Goal: Transaction & Acquisition: Obtain resource

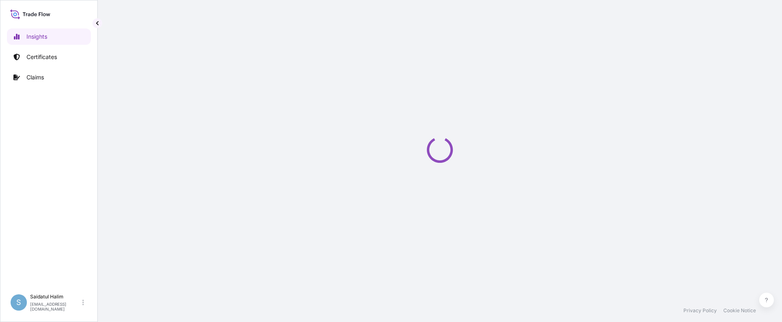
select select "2025"
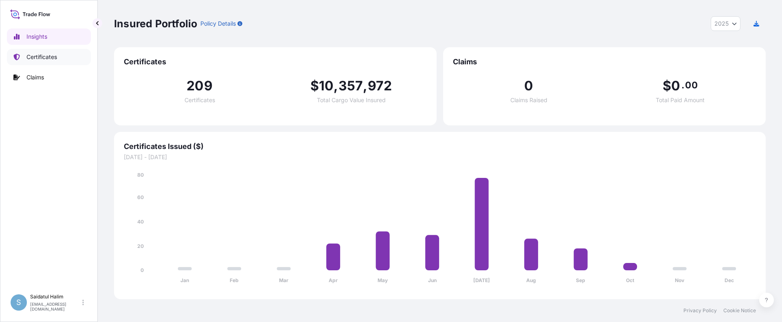
click at [40, 60] on p "Certificates" at bounding box center [41, 57] width 31 height 8
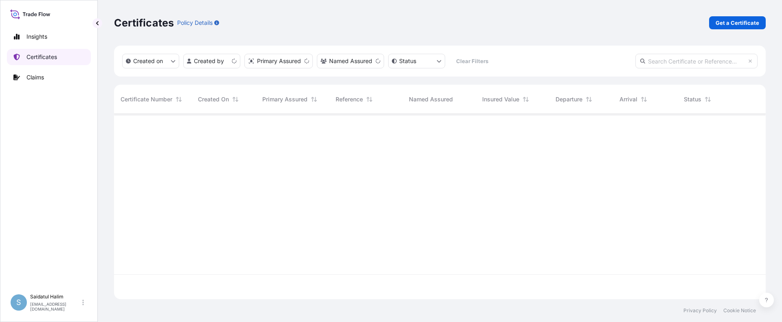
scroll to position [184, 646]
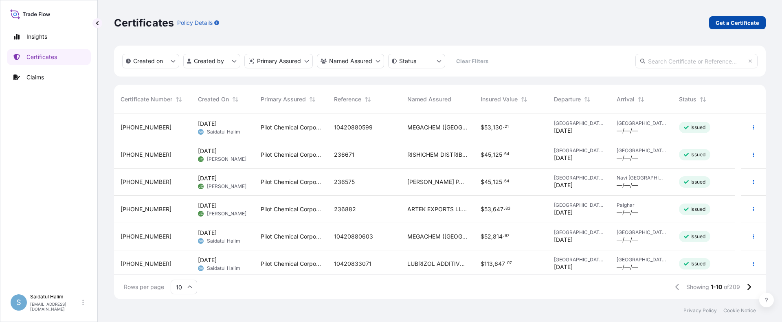
click at [728, 25] on p "Get a Certificate" at bounding box center [738, 23] width 44 height 8
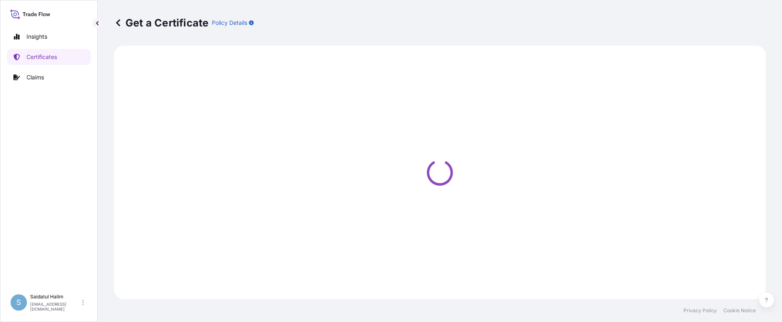
select select "Ocean Vessel"
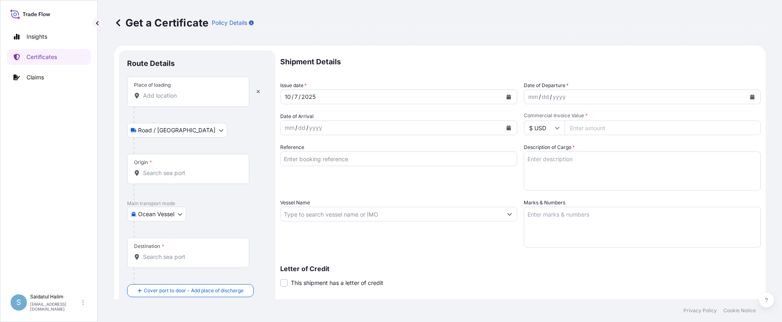
click at [426, 36] on div "Get a Certificate Policy Details" at bounding box center [440, 23] width 652 height 46
click at [171, 165] on div "Origin *" at bounding box center [188, 169] width 122 height 30
click at [171, 169] on input "Origin *" at bounding box center [191, 173] width 96 height 8
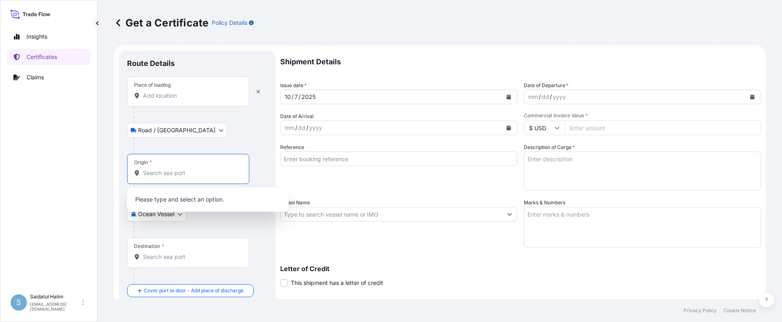
paste input "[GEOGRAPHIC_DATA], [GEOGRAPHIC_DATA]"
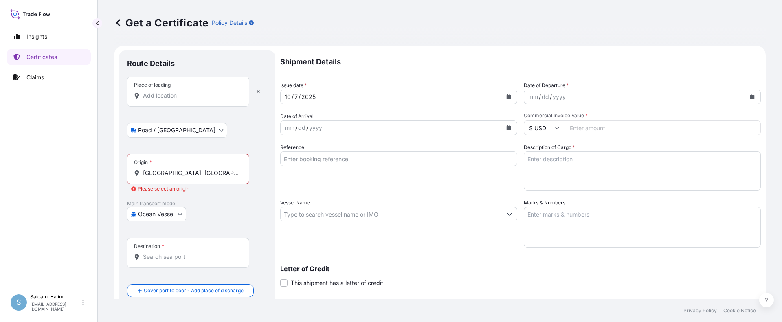
click at [478, 45] on div "Get a Certificate Policy Details" at bounding box center [440, 23] width 652 height 46
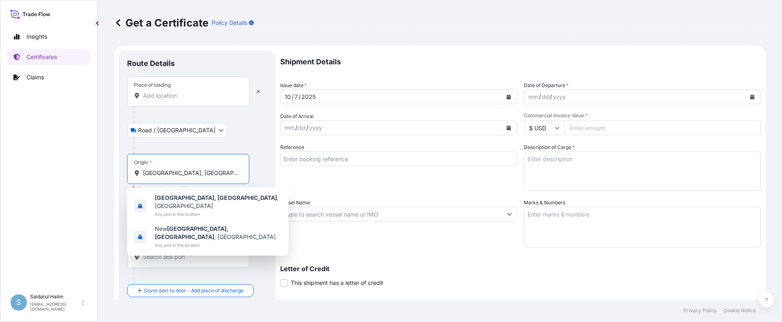
click at [199, 176] on input "[GEOGRAPHIC_DATA], [GEOGRAPHIC_DATA]" at bounding box center [191, 173] width 96 height 8
click at [197, 200] on b "[GEOGRAPHIC_DATA], [GEOGRAPHIC_DATA]" at bounding box center [216, 197] width 122 height 7
type input "[GEOGRAPHIC_DATA], [GEOGRAPHIC_DATA], [GEOGRAPHIC_DATA]"
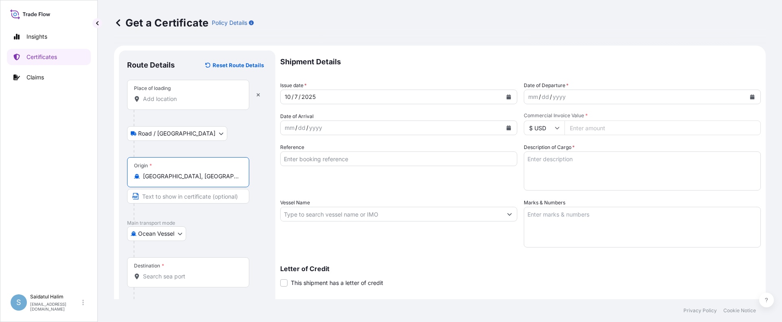
click at [173, 99] on input "Place of loading" at bounding box center [191, 99] width 96 height 8
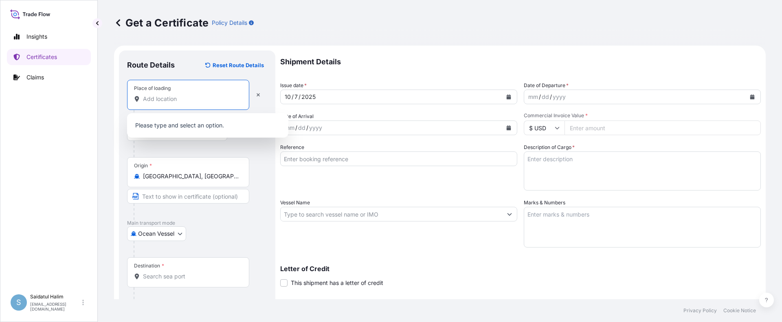
paste input "[GEOGRAPHIC_DATA], [GEOGRAPHIC_DATA]"
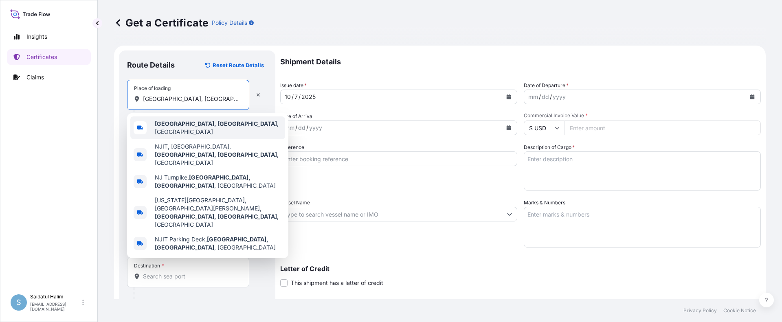
click at [169, 130] on span "[GEOGRAPHIC_DATA], [GEOGRAPHIC_DATA] , [GEOGRAPHIC_DATA]" at bounding box center [218, 128] width 127 height 16
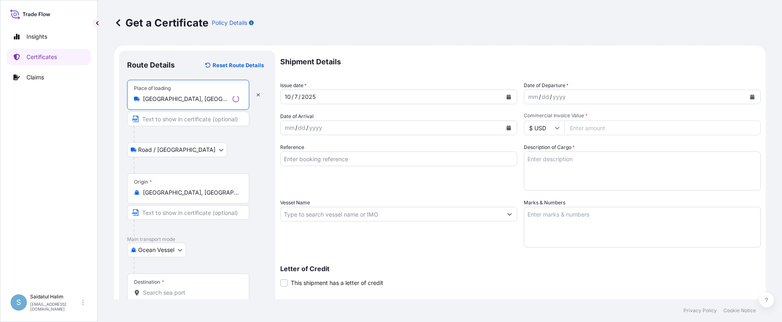
type input "[GEOGRAPHIC_DATA], [GEOGRAPHIC_DATA], [GEOGRAPHIC_DATA]"
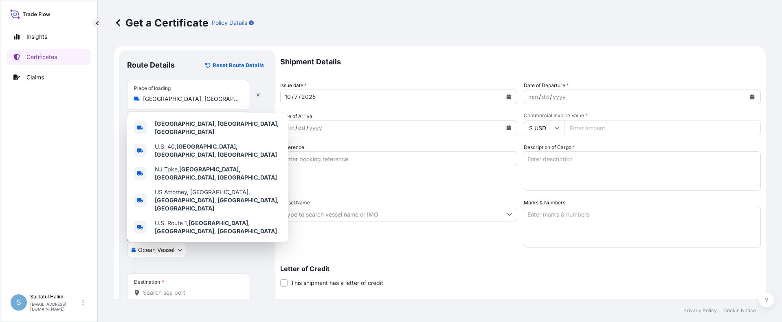
click at [467, 249] on div "Shipment Details Issue date * [DATE] Date of Departure * mm / dd / yyyy Date of…" at bounding box center [520, 214] width 481 height 326
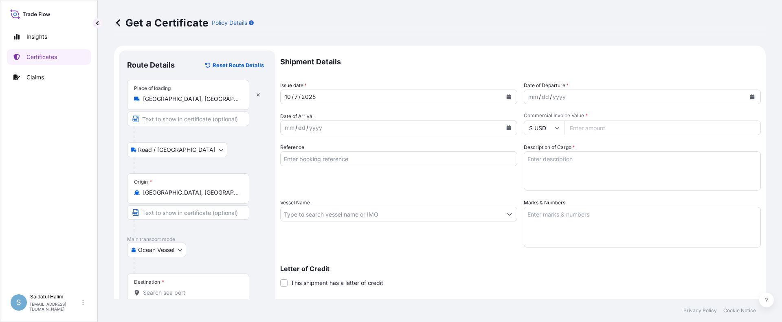
scroll to position [105, 0]
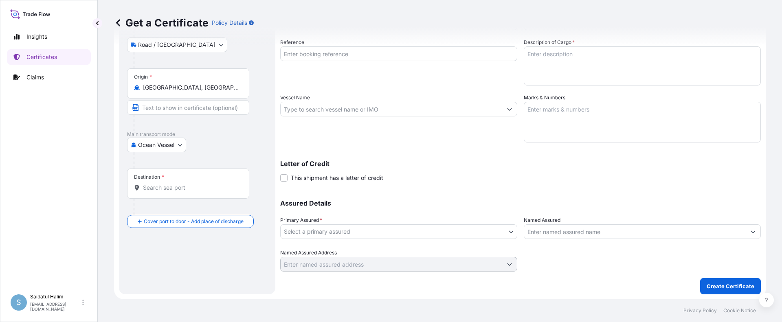
click at [170, 187] on input "Destination *" at bounding box center [191, 188] width 96 height 8
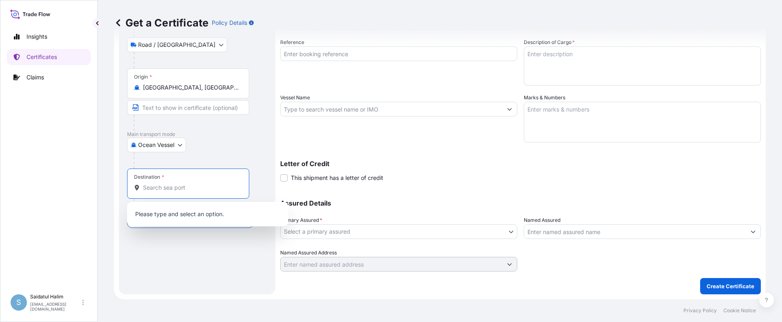
paste input "[GEOGRAPHIC_DATA]"
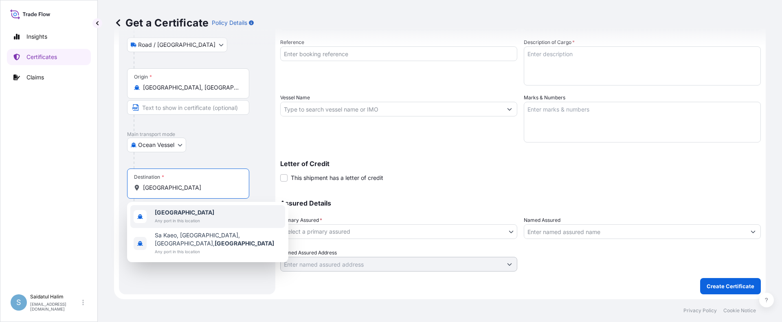
click at [170, 214] on b "[GEOGRAPHIC_DATA]" at bounding box center [184, 212] width 59 height 7
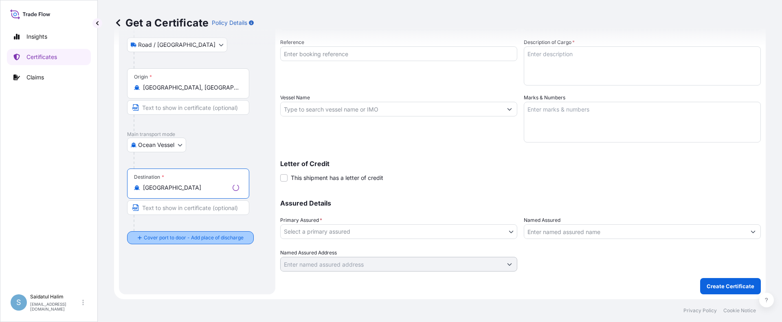
type input "[GEOGRAPHIC_DATA]"
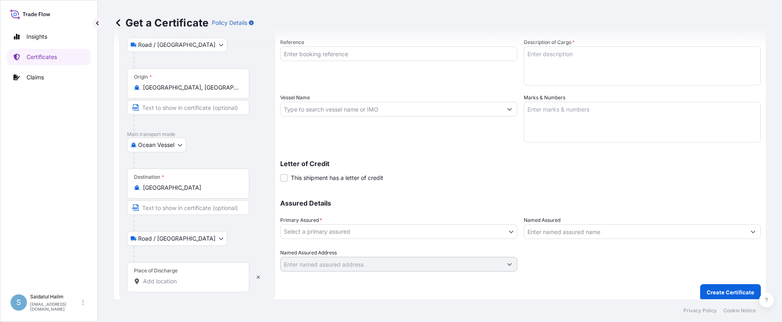
click at [473, 151] on div "Letter of Credit This shipment has a letter of credit Letter of credit * Letter…" at bounding box center [520, 166] width 481 height 31
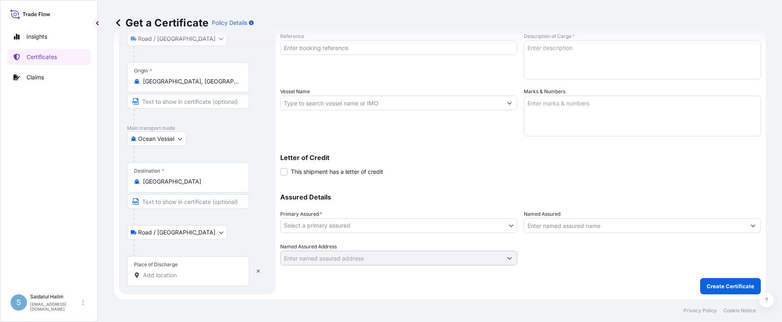
click at [157, 277] on input "Place of Discharge" at bounding box center [191, 275] width 96 height 8
paste input "LAEM CHABANG, [GEOGRAPHIC_DATA]"
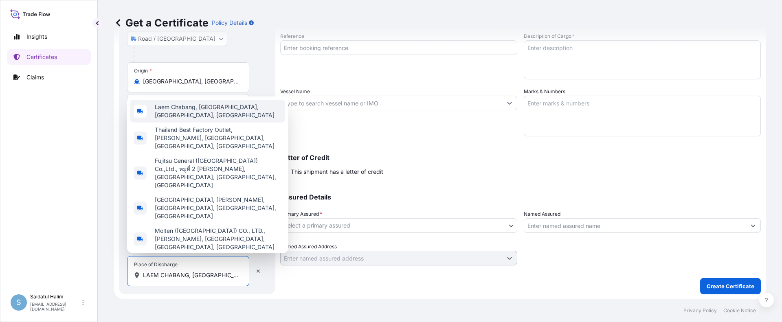
click at [183, 119] on span "Laem Chabang, [GEOGRAPHIC_DATA], [GEOGRAPHIC_DATA], [GEOGRAPHIC_DATA]" at bounding box center [218, 111] width 127 height 16
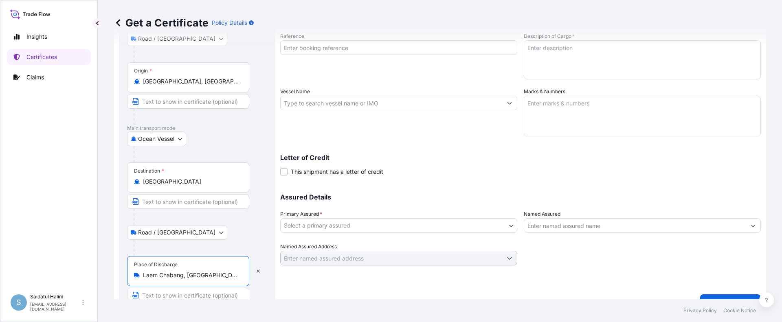
scroll to position [128, 0]
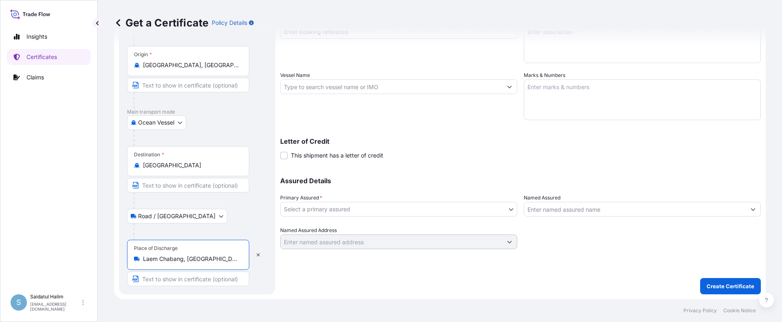
type input "Laem Chabang, [GEOGRAPHIC_DATA], [GEOGRAPHIC_DATA], [GEOGRAPHIC_DATA]"
click at [187, 279] on input "Text to appear on certificate" at bounding box center [188, 279] width 122 height 15
paste input "LAEM CHABANG, [GEOGRAPHIC_DATA]"
type input "LAEM CHABANG, [GEOGRAPHIC_DATA]"
click at [247, 207] on div at bounding box center [192, 201] width 116 height 16
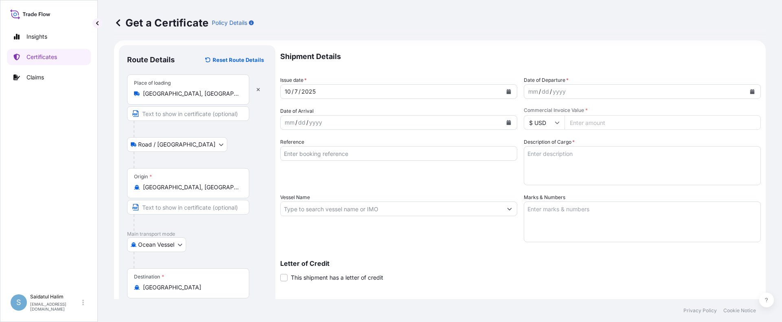
scroll to position [0, 0]
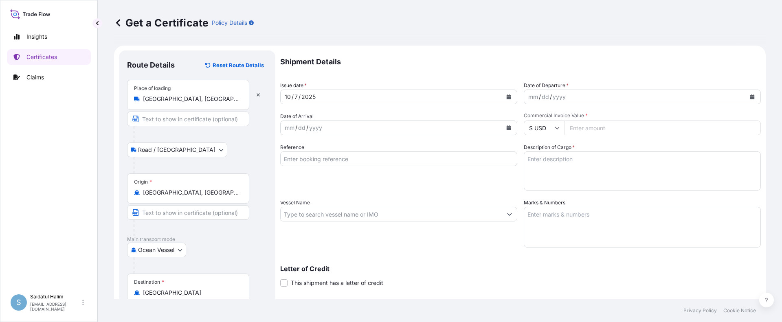
drag, startPoint x: 473, startPoint y: 265, endPoint x: 467, endPoint y: 225, distance: 39.9
click at [473, 265] on div "Letter of Credit This shipment has a letter of credit Letter of credit * Letter…" at bounding box center [520, 271] width 481 height 31
click at [466, 209] on input "Vessel Name" at bounding box center [392, 214] width 222 height 15
paste input "MAERSK SHIVLING"
click at [420, 219] on input "MAERSK SHIVLING V." at bounding box center [392, 214] width 222 height 15
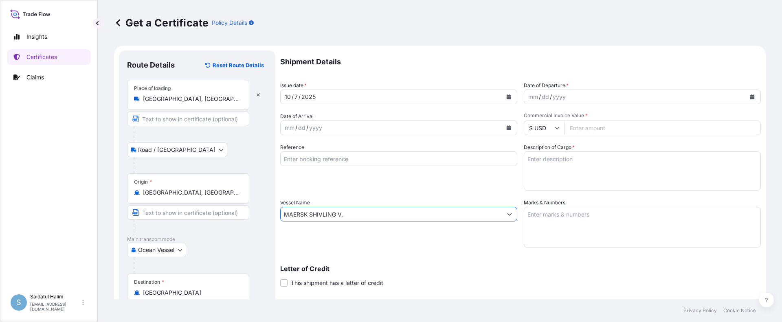
paste input "539W"
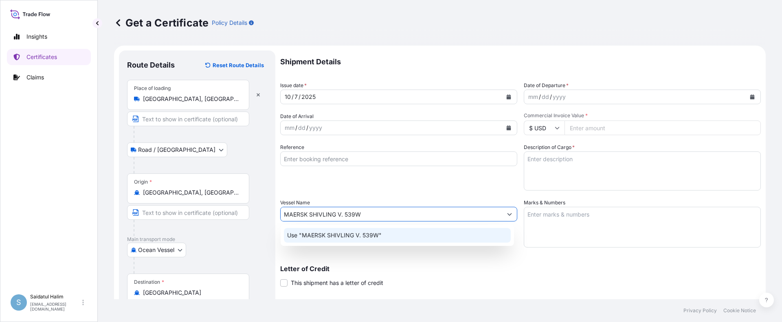
type input "MAERSK SHIVLING V. 539W"
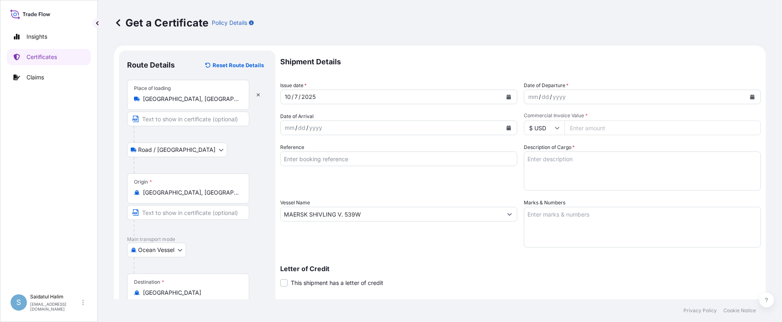
click at [480, 238] on div "Vessel Name [PERSON_NAME] 539W" at bounding box center [398, 223] width 237 height 49
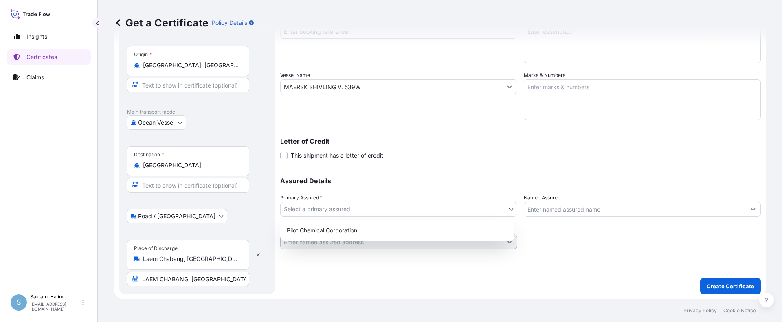
click at [429, 205] on body "Insights Certificates Claims S Saidatul Halim [EMAIL_ADDRESS][PERSON_NAME][DOMA…" at bounding box center [391, 161] width 782 height 322
click at [346, 228] on div "Pilot Chemical Corporation" at bounding box center [398, 230] width 228 height 15
select select "31545"
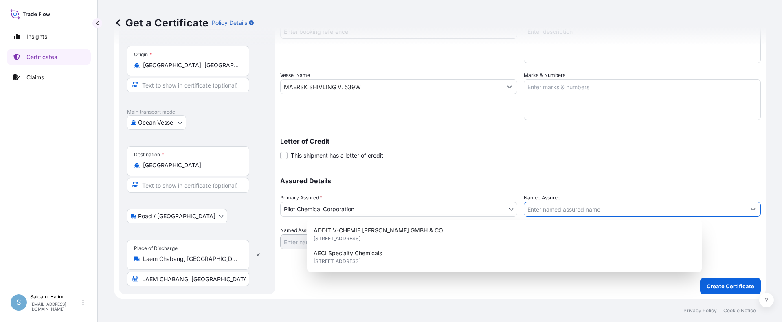
click at [570, 209] on input "Named Assured" at bounding box center [635, 209] width 222 height 15
paste input "MEGACHEM ([GEOGRAPHIC_DATA]) PCL"
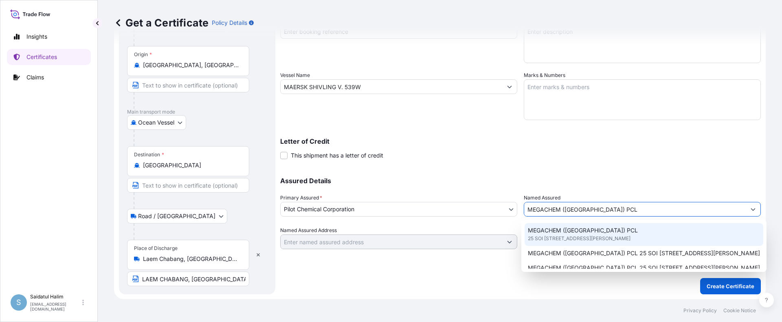
click at [564, 236] on span "25 SOI [STREET_ADDRESS][PERSON_NAME]" at bounding box center [579, 239] width 103 height 8
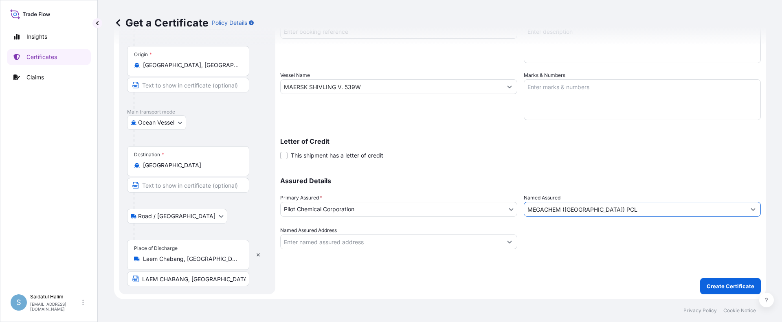
type input "MEGACHEM ([GEOGRAPHIC_DATA]) PCL"
click at [513, 172] on div "Assured Details Primary Assured * Pilot Chemical Corporation Pilot Chemical Cor…" at bounding box center [520, 208] width 481 height 81
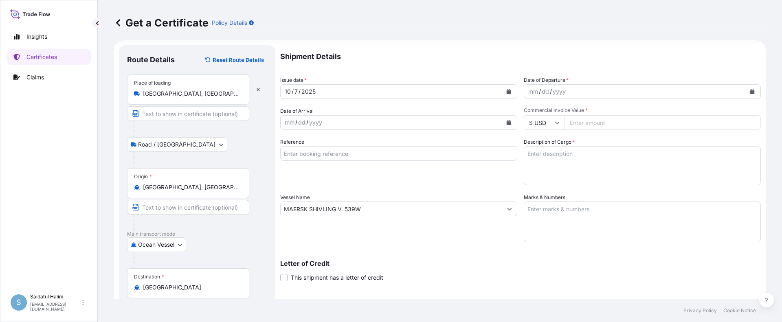
scroll to position [0, 0]
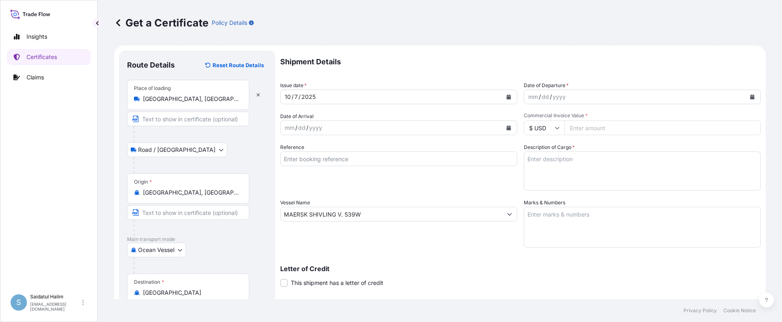
click at [568, 224] on textarea "Marks & Numbers" at bounding box center [642, 227] width 237 height 41
click at [568, 217] on textarea "Marks & Numbers" at bounding box center [642, 227] width 237 height 41
paste textarea "MEGACHEM ([GEOGRAPHIC_DATA]) PCL PO#2130000211-10 (CALFAX® DB-45) LOT#M25090297…"
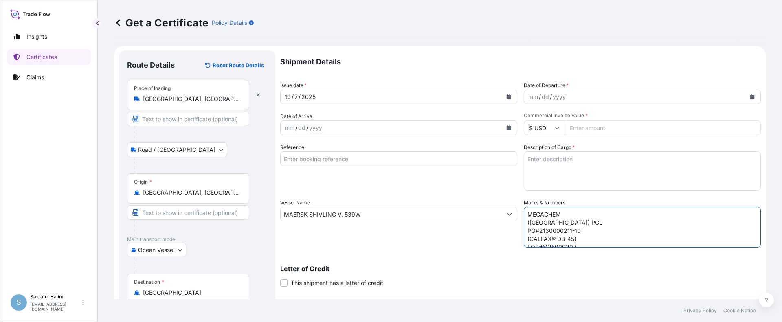
scroll to position [44, 0]
type textarea "MEGACHEM ([GEOGRAPHIC_DATA]) PCL PO#2130000211-10 (CALFAX® DB-45) LOT#M25090297…"
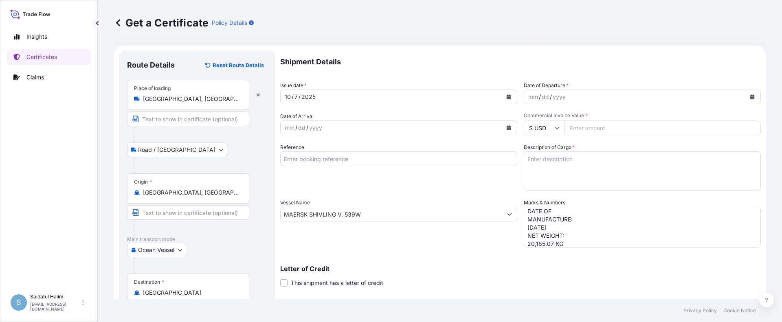
click at [450, 174] on div "Reference" at bounding box center [398, 166] width 237 height 47
click at [450, 162] on input "Reference" at bounding box center [398, 159] width 237 height 15
paste input "10420880600"
type input "10420880600"
click at [746, 97] on button "Calendar" at bounding box center [752, 96] width 13 height 13
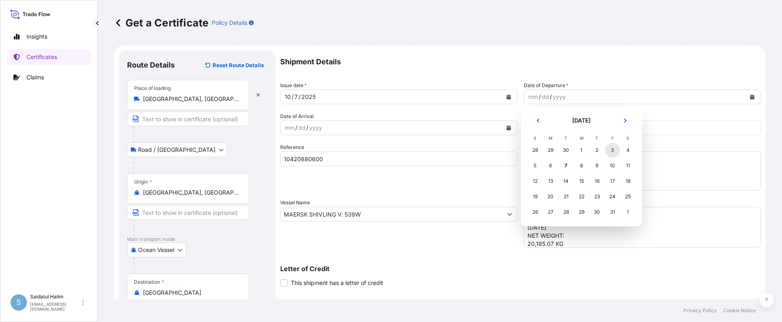
click at [612, 150] on div "3" at bounding box center [613, 150] width 15 height 15
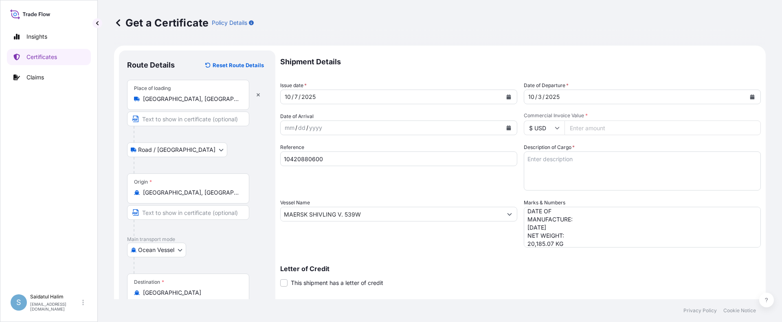
click at [573, 129] on input "Commercial Invoice Value *" at bounding box center [663, 128] width 196 height 15
paste input "49049.71"
type input "49049.71"
click at [534, 158] on textarea "Description of Cargo *" at bounding box center [642, 171] width 237 height 39
paste textarea "BULK UNPACKED LOADED INTO 1 20FT ISOTANK - DANGEROUS LIQUIDS CALFAX DB-45"
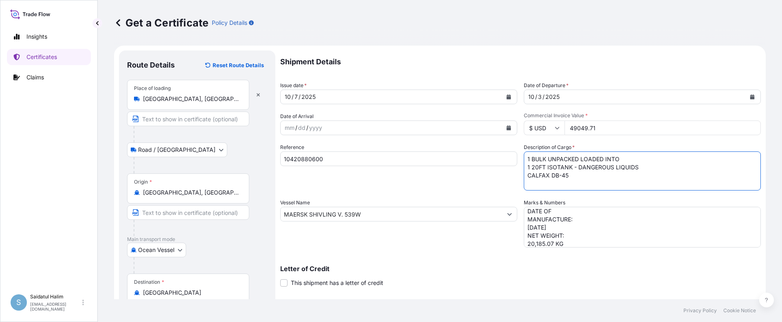
scroll to position [5, 0]
paste textarea "UN3082, ENVIRONMENTALLY HAZARDOUS SUBSTANCE, LIQUID, N.O.S. (DODECYL DIPHENYL O…"
type textarea "1 BULK UNPACKED LOADED INTO 1 20FT ISOTANK - DANGEROUS LIQUIDS CALFAX DB-45 UN3…"
click at [469, 263] on div "Letter of Credit This shipment has a letter of credit Letter of credit * Letter…" at bounding box center [520, 271] width 481 height 31
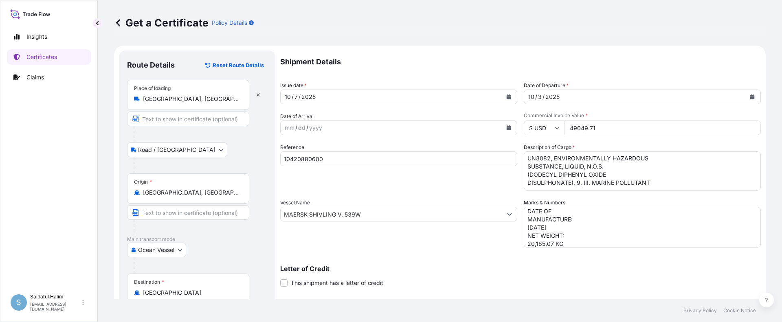
scroll to position [128, 0]
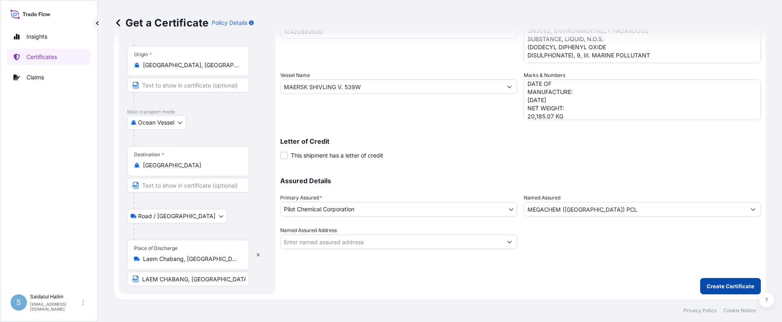
click at [705, 282] on button "Create Certificate" at bounding box center [730, 286] width 61 height 16
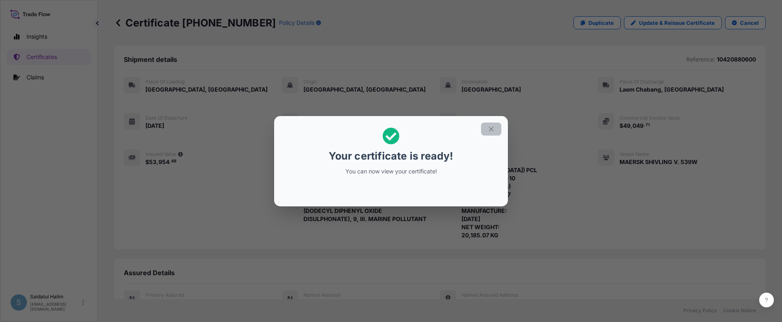
click at [490, 130] on icon "button" at bounding box center [491, 129] width 4 height 4
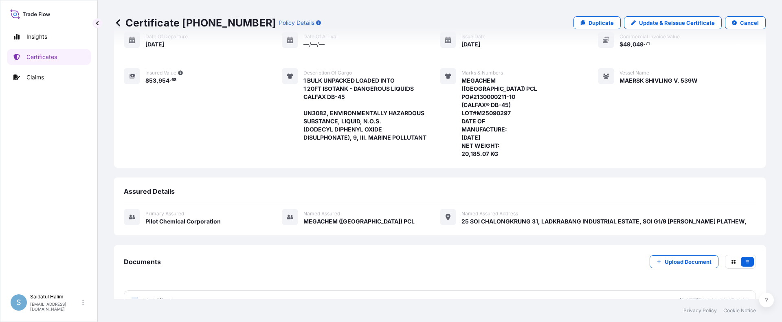
scroll to position [154, 0]
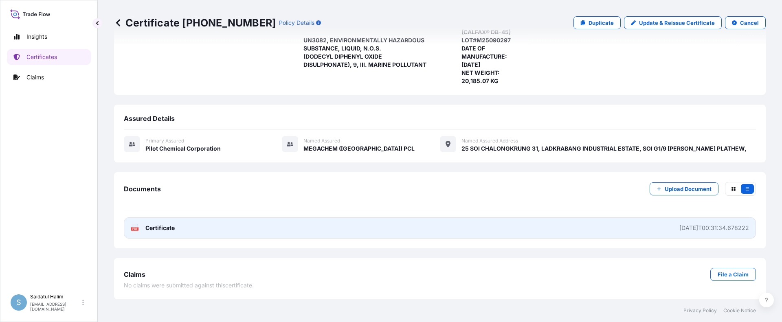
click at [472, 235] on link "PDF Certificate [DATE]T00:31:34.678222" at bounding box center [440, 228] width 632 height 21
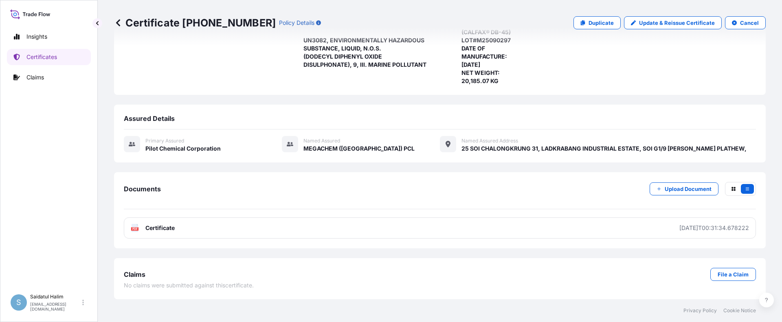
scroll to position [0, 0]
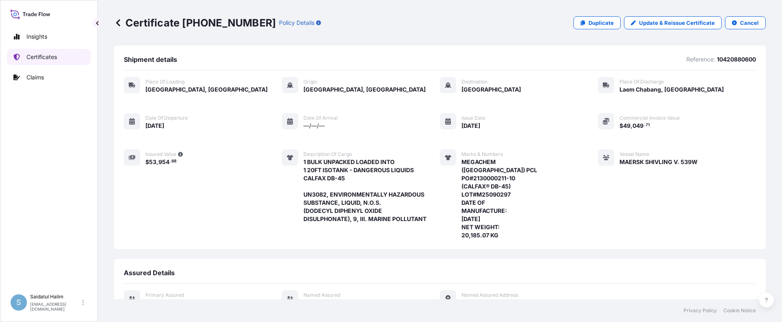
click at [43, 56] on p "Certificates" at bounding box center [41, 57] width 31 height 8
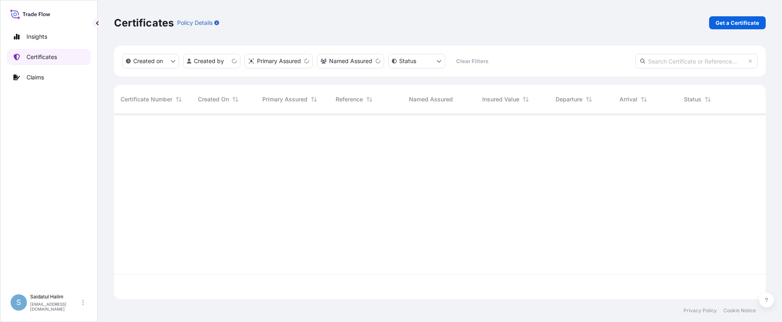
scroll to position [184, 646]
click at [723, 24] on p "Get a Certificate" at bounding box center [738, 23] width 44 height 8
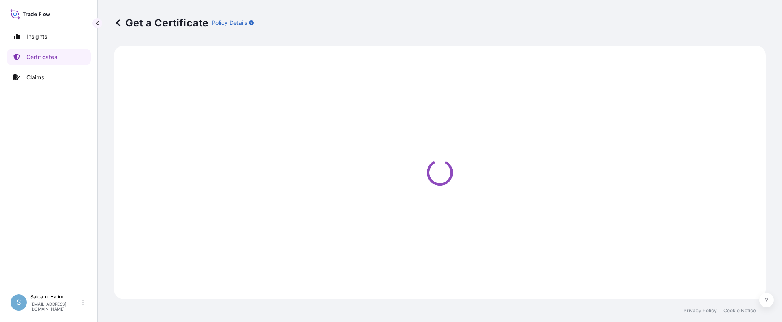
select select "Ocean Vessel"
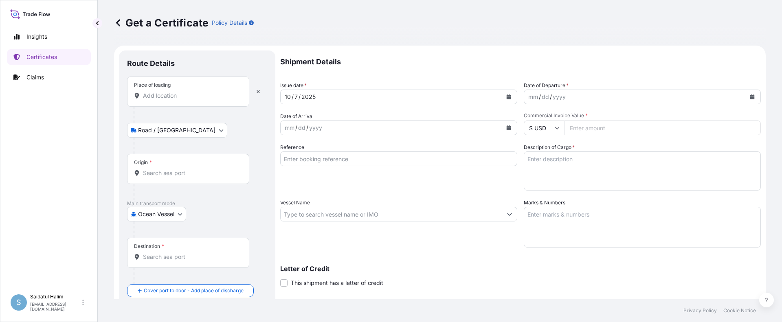
click at [452, 31] on div "Get a Certificate Policy Details" at bounding box center [440, 23] width 652 height 46
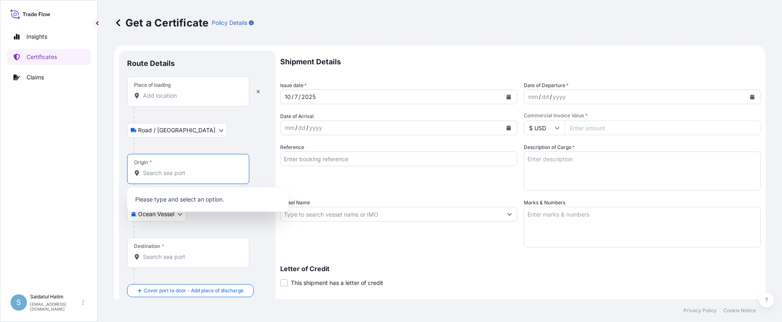
click at [161, 171] on input "Origin *" at bounding box center [191, 173] width 96 height 8
paste input "[GEOGRAPHIC_DATA], [GEOGRAPHIC_DATA]"
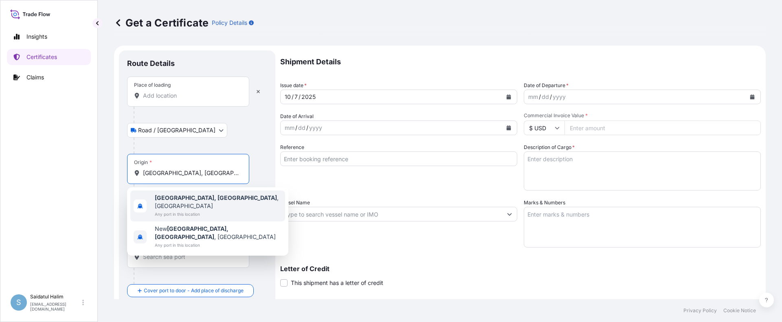
click at [188, 210] on span "Any port in this location" at bounding box center [218, 214] width 127 height 8
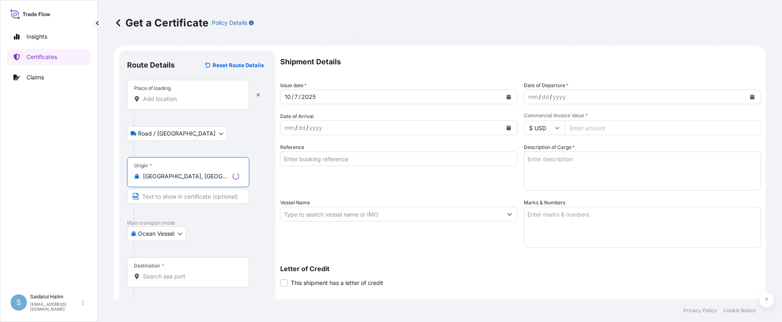
type input "[GEOGRAPHIC_DATA], [GEOGRAPHIC_DATA], [GEOGRAPHIC_DATA]"
click at [493, 40] on div "Get a Certificate Policy Details" at bounding box center [440, 23] width 652 height 46
click at [165, 101] on input "Place of loading" at bounding box center [191, 99] width 96 height 8
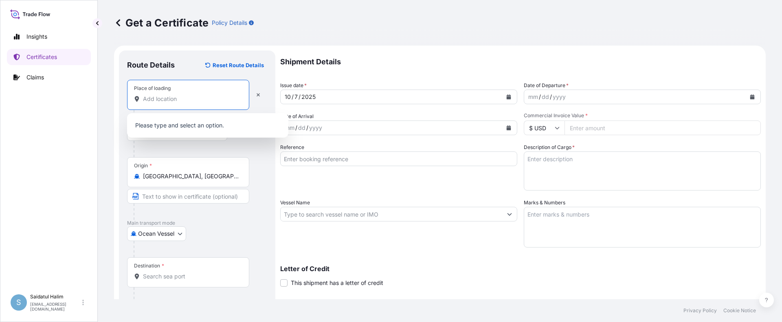
paste input "[GEOGRAPHIC_DATA], [GEOGRAPHIC_DATA]"
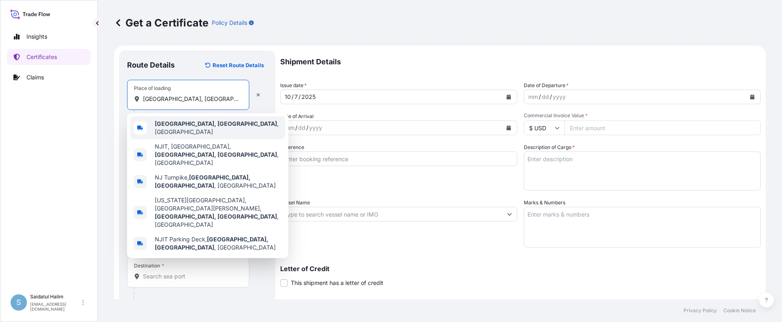
click at [174, 127] on b "[GEOGRAPHIC_DATA], [GEOGRAPHIC_DATA]" at bounding box center [216, 123] width 122 height 7
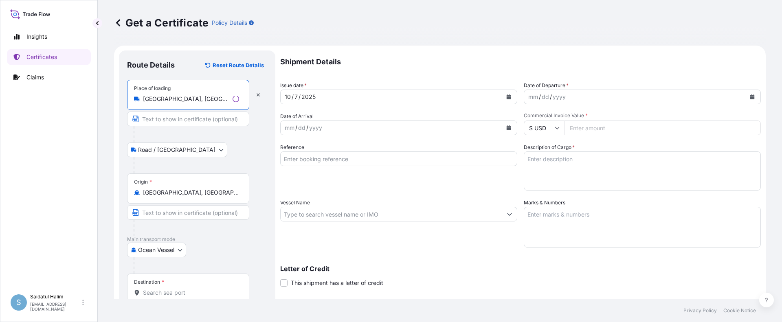
type input "[GEOGRAPHIC_DATA], [GEOGRAPHIC_DATA], [GEOGRAPHIC_DATA]"
click at [303, 34] on div "Get a Certificate Policy Details" at bounding box center [440, 23] width 652 height 46
click at [443, 52] on p "Shipment Details" at bounding box center [520, 62] width 481 height 23
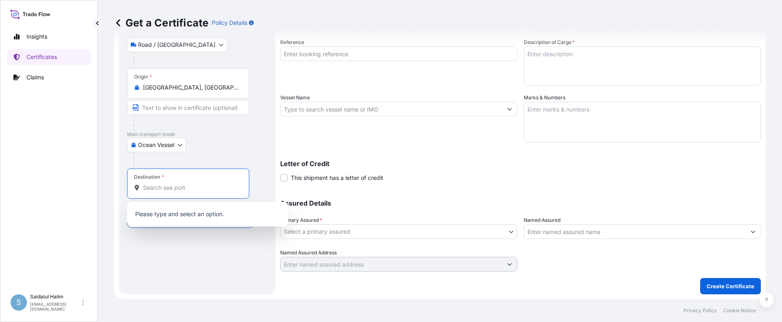
click at [159, 187] on input "Destination *" at bounding box center [191, 188] width 96 height 8
paste input "[GEOGRAPHIC_DATA]"
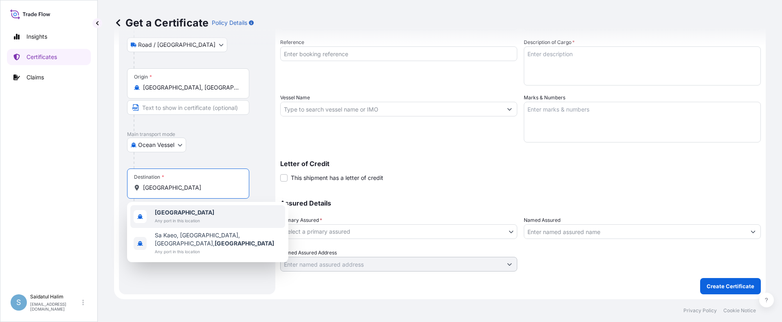
click at [172, 214] on b "[GEOGRAPHIC_DATA]" at bounding box center [184, 212] width 59 height 7
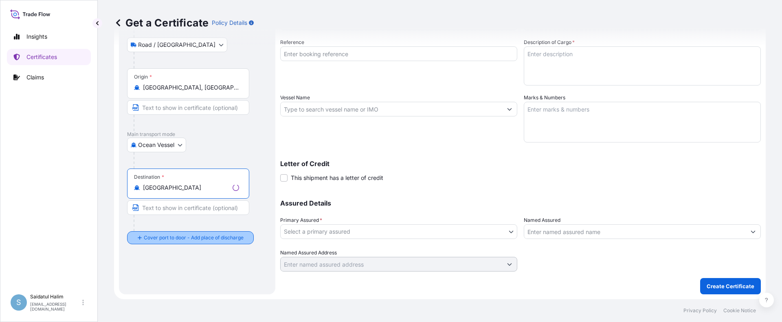
type input "[GEOGRAPHIC_DATA]"
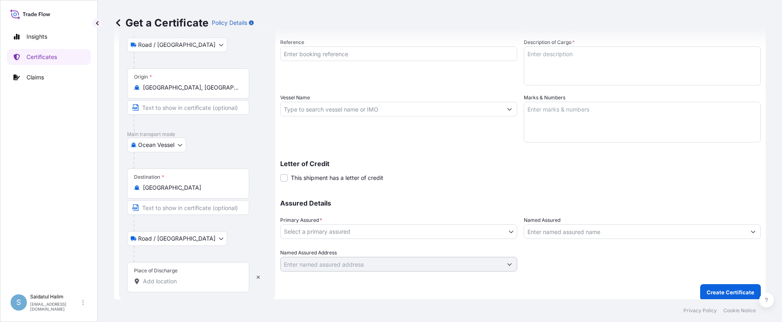
click at [438, 182] on div "Letter of Credit This shipment has a letter of credit Letter of credit * Letter…" at bounding box center [520, 172] width 481 height 22
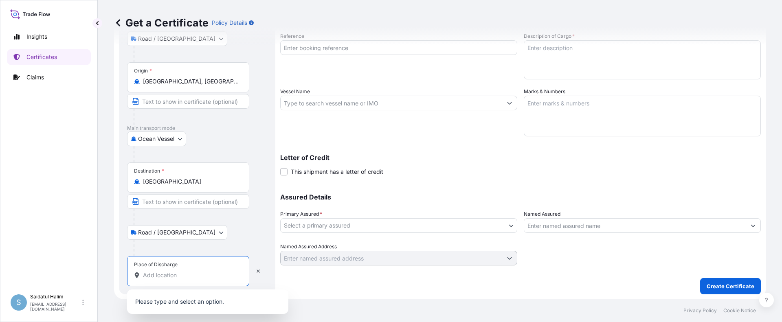
click at [152, 278] on input "Place of Discharge" at bounding box center [191, 275] width 96 height 8
paste input "LAEM CHABANG, [GEOGRAPHIC_DATA]"
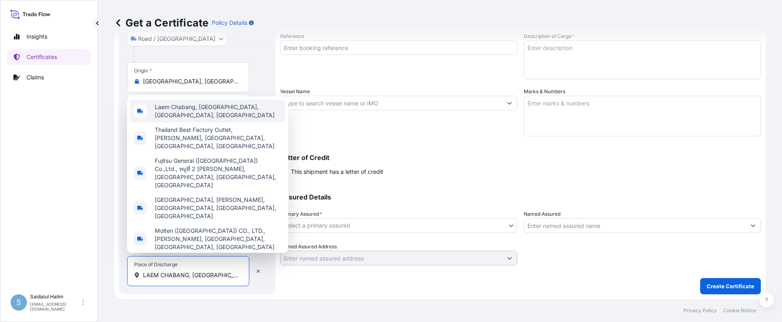
click at [185, 119] on span "Laem Chabang, [GEOGRAPHIC_DATA], [GEOGRAPHIC_DATA], [GEOGRAPHIC_DATA]" at bounding box center [218, 111] width 127 height 16
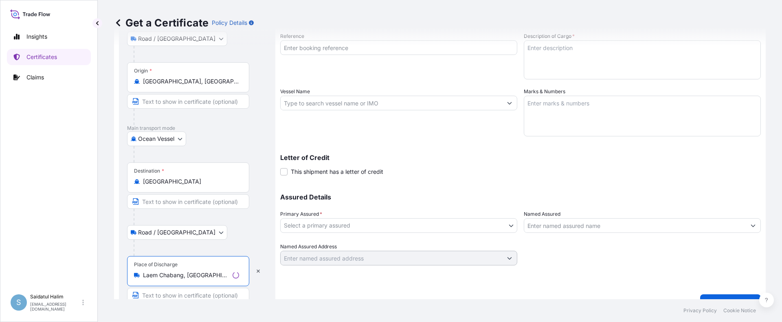
type input "Laem Chabang, [GEOGRAPHIC_DATA], [GEOGRAPHIC_DATA], [GEOGRAPHIC_DATA]"
click at [234, 246] on div at bounding box center [201, 248] width 134 height 16
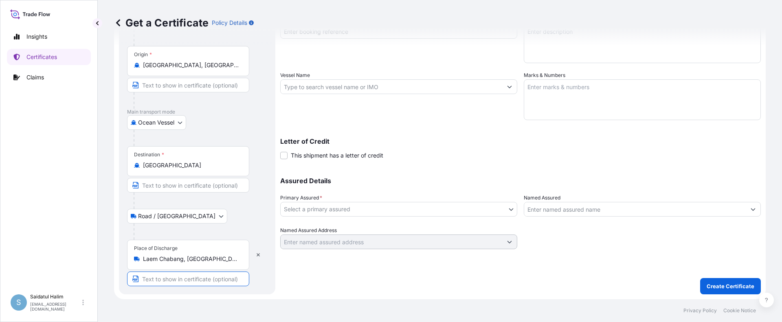
click at [192, 277] on input "Text to appear on certificate" at bounding box center [188, 279] width 122 height 15
paste input "LAEM CHABANG, [GEOGRAPHIC_DATA]"
type input "LAEM CHABANG, [GEOGRAPHIC_DATA]"
click at [244, 211] on div "Road / [GEOGRAPHIC_DATA] / Inland" at bounding box center [197, 216] width 140 height 15
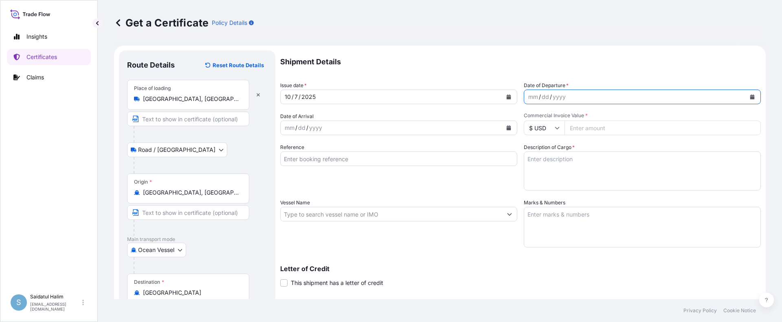
click at [751, 98] on icon "Calendar" at bounding box center [753, 97] width 4 height 5
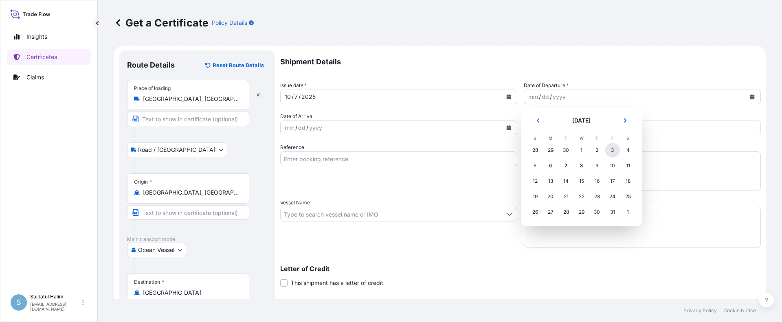
click at [612, 151] on div "3" at bounding box center [613, 150] width 15 height 15
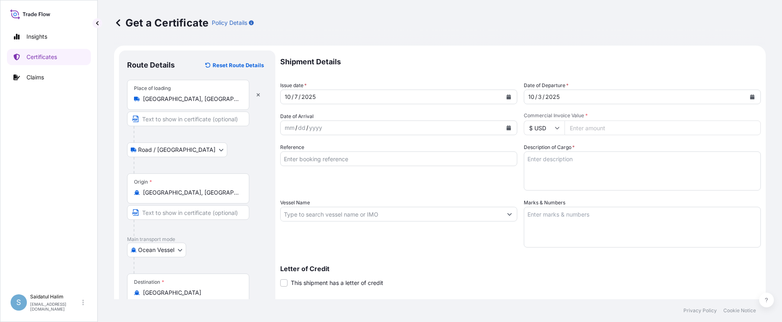
click at [590, 132] on input "Commercial Invoice Value *" at bounding box center [663, 128] width 196 height 15
paste input "48498.59"
type input "48498.59"
click at [337, 163] on input "Reference" at bounding box center [398, 159] width 237 height 15
drag, startPoint x: 482, startPoint y: 183, endPoint x: 480, endPoint y: 176, distance: 7.1
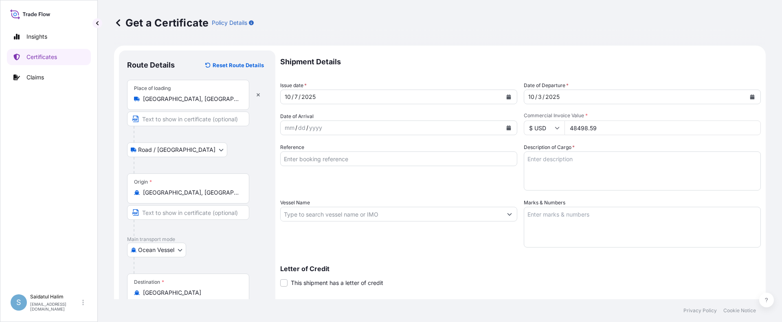
click at [482, 181] on div "Reference" at bounding box center [398, 166] width 237 height 47
click at [475, 161] on input "Reference" at bounding box center [398, 159] width 237 height 15
paste input "10420880602"
type input "10420880602"
click at [432, 211] on input "Vessel Name" at bounding box center [392, 214] width 222 height 15
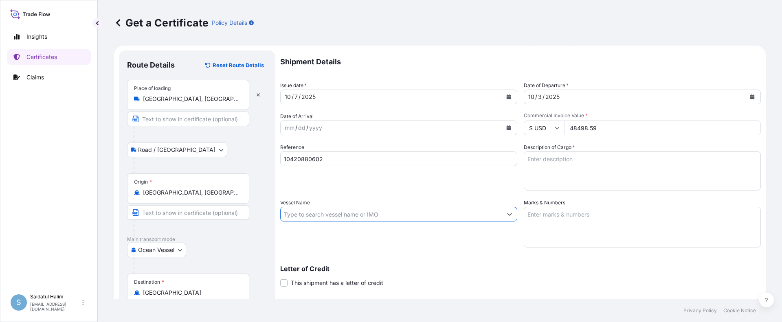
paste input "MAERSK SHIVLING"
click at [413, 218] on input "MAERSK SHIVLING V." at bounding box center [392, 214] width 222 height 15
paste input "539W"
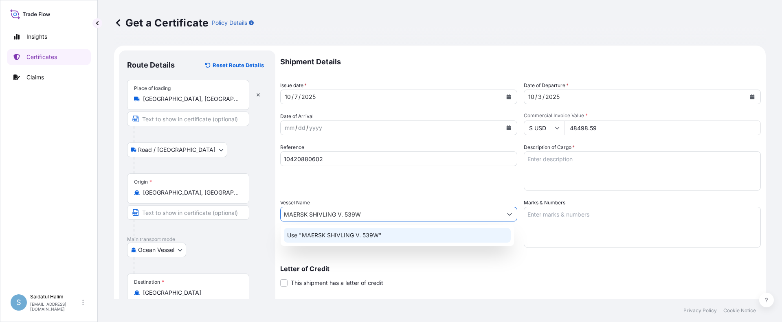
type input "MAERSK SHIVLING V. 539W"
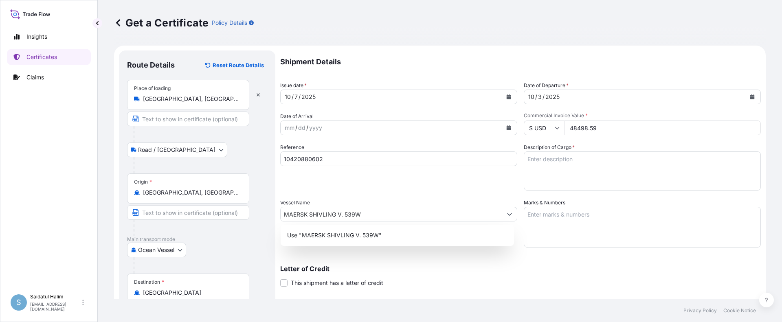
click at [555, 276] on div "Letter of Credit This shipment has a letter of credit Letter of credit * Letter…" at bounding box center [520, 277] width 481 height 22
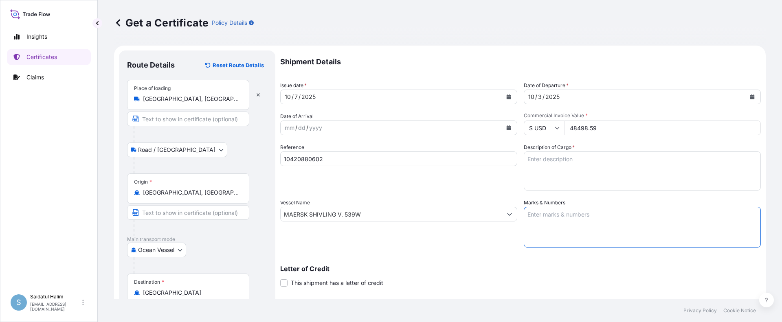
click at [584, 216] on textarea "Marks & Numbers" at bounding box center [642, 227] width 237 height 41
paste textarea "MEGACHEM ([GEOGRAPHIC_DATA]) PCL PO#2130000211-20 (CALFAX® DB-45) LOT#M25090297…"
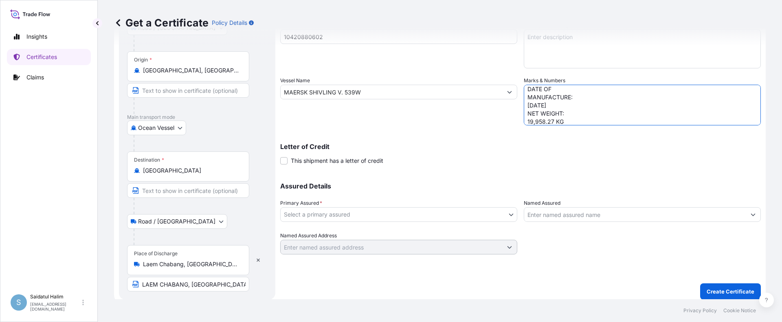
type textarea "MEGACHEM ([GEOGRAPHIC_DATA]) PCL PO#2130000211-20 (CALFAX® DB-45) LOT#M25090297…"
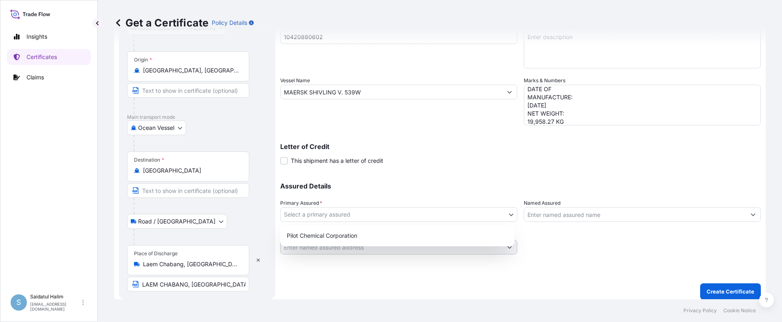
click at [353, 214] on body "Insights Certificates Claims S Saidatul Halim [EMAIL_ADDRESS][PERSON_NAME][DOMA…" at bounding box center [391, 161] width 782 height 322
click at [335, 238] on div "Pilot Chemical Corporation" at bounding box center [398, 236] width 228 height 15
select select "31545"
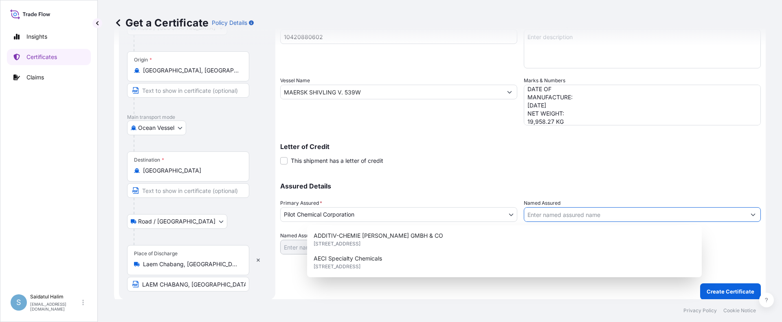
click at [552, 218] on input "Named Assured" at bounding box center [635, 214] width 222 height 15
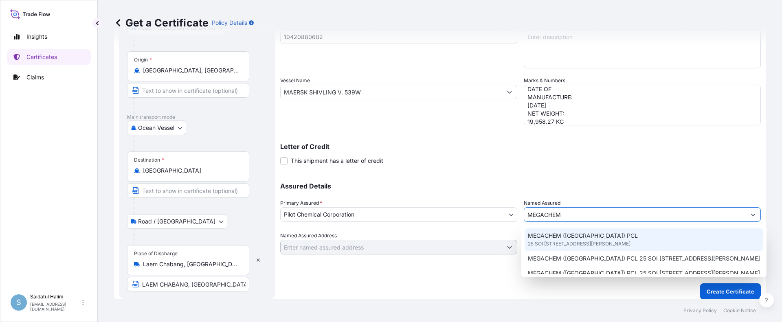
click at [560, 248] on span "25 SOI [STREET_ADDRESS][PERSON_NAME]" at bounding box center [579, 244] width 103 height 8
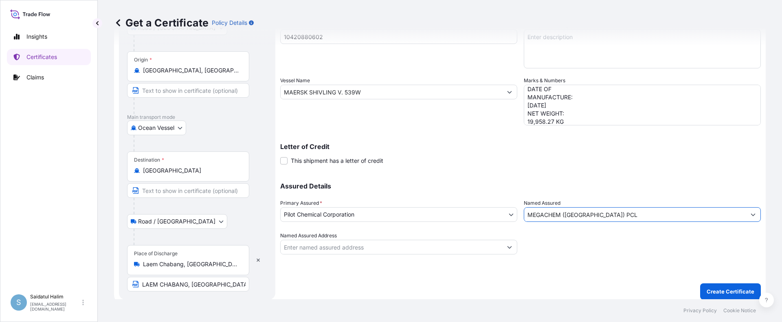
type input "MEGACHEM ([GEOGRAPHIC_DATA]) PCL"
click at [547, 174] on div "Assured Details Primary Assured * Pilot Chemical Corporation Pilot Chemical Cor…" at bounding box center [520, 213] width 481 height 81
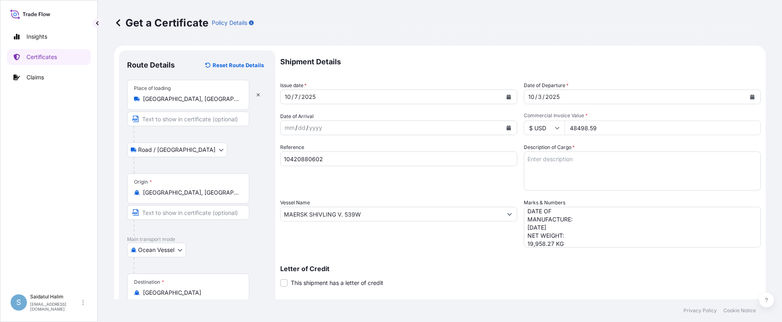
click at [546, 119] on div "Commercial Invoice Value * $ USD 48498.59" at bounding box center [642, 123] width 237 height 23
click at [547, 120] on div "Commercial Invoice Value * $ USD 48498.59" at bounding box center [642, 123] width 237 height 23
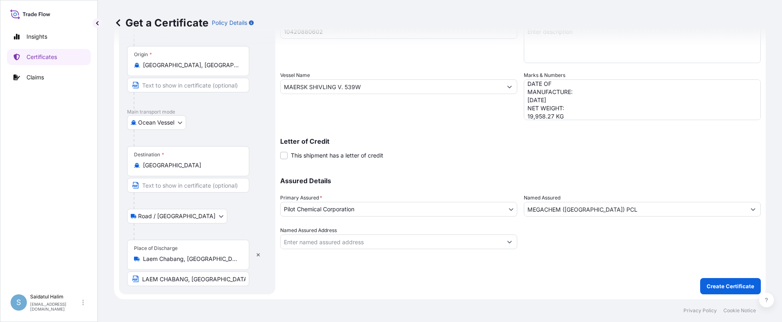
click at [520, 159] on div "Letter of Credit This shipment has a letter of credit Letter of credit * Letter…" at bounding box center [520, 149] width 481 height 22
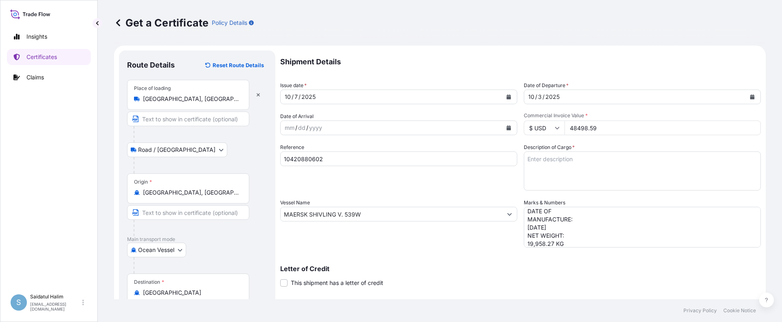
click at [551, 171] on textarea "Description of Cargo *" at bounding box center [642, 171] width 237 height 39
click at [555, 160] on textarea "Description of Cargo *" at bounding box center [642, 171] width 237 height 39
paste textarea "BULK UNPACKED LOADED INTO 1 20FT ISOTANK - DANGEROUS LIQUIDS CALFAX DB-45"
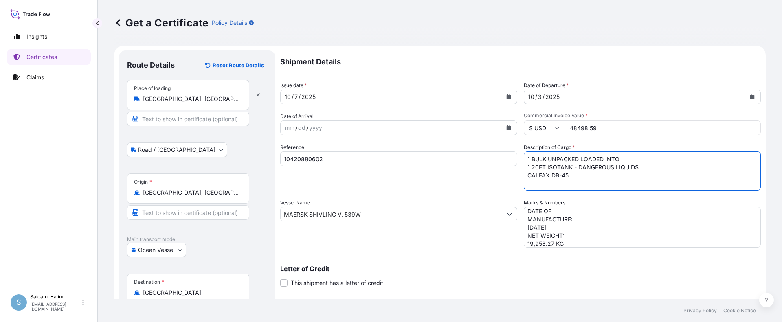
scroll to position [5, 0]
click at [559, 181] on textarea "1 BULK UNPACKED LOADED INTO 1 20FT ISOTANK - DANGEROUS LIQUIDS CALFAX DB-45" at bounding box center [642, 171] width 237 height 39
click at [544, 185] on textarea "1 BULK UNPACKED LOADED INTO 1 20FT ISOTANK - DANGEROUS LIQUIDS CALFAX DB-45" at bounding box center [642, 171] width 237 height 39
paste textarea "UN3082, ENVIRONMENTALLY HAZARDOUS SUBSTANCE, LIQUID, N.O.S. (DODECYL DIPHENYL O…"
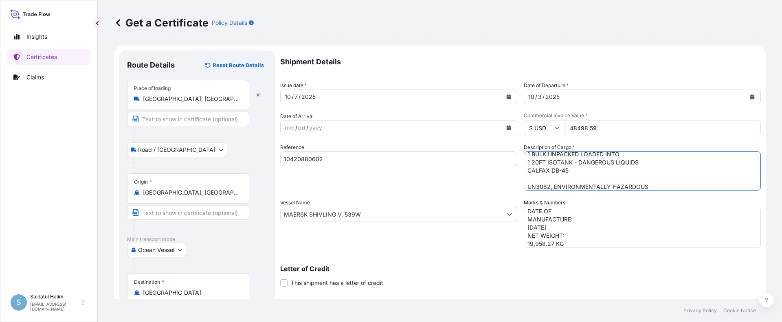
scroll to position [29, 0]
type textarea "1 BULK UNPACKED LOADED INTO 1 20FT ISOTANK - DANGEROUS LIQUIDS CALFAX DB-45 UN3…"
click at [536, 265] on div "Letter of Credit This shipment has a letter of credit Letter of credit * Letter…" at bounding box center [520, 271] width 481 height 31
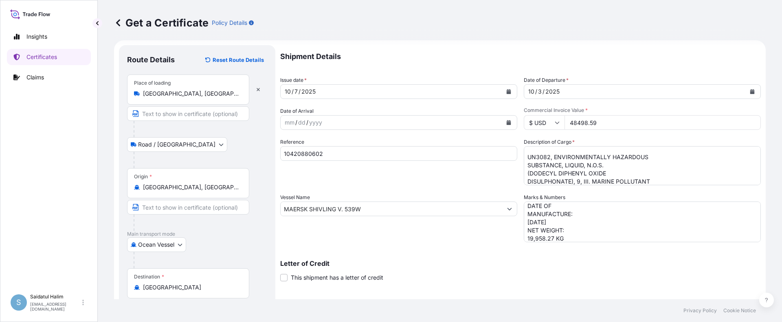
scroll to position [128, 0]
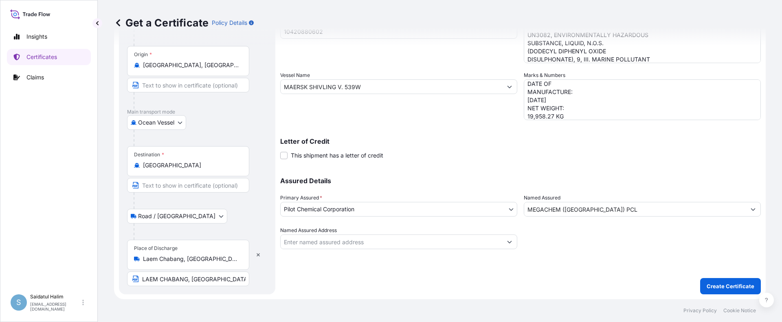
click at [580, 154] on div "Letter of Credit This shipment has a letter of credit Letter of credit * Letter…" at bounding box center [520, 149] width 481 height 22
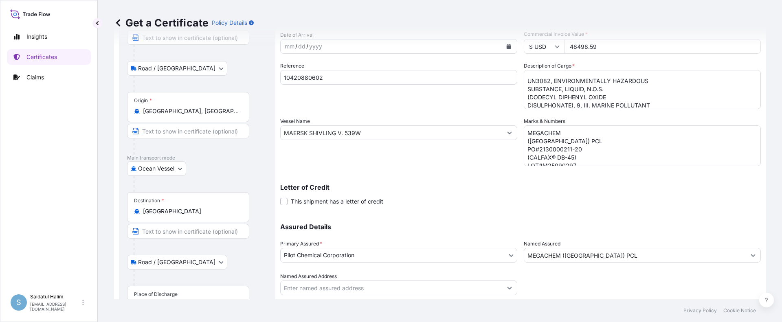
scroll to position [0, 0]
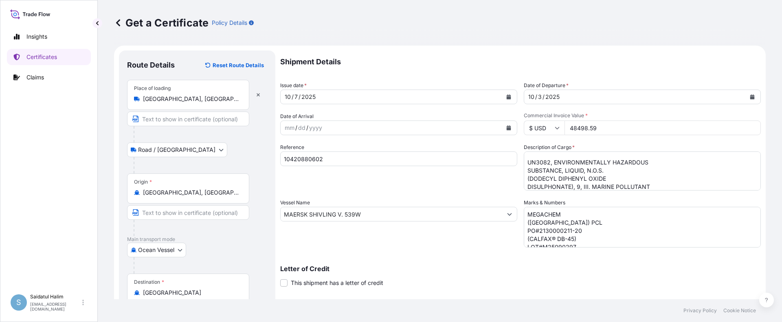
click at [662, 270] on p "Letter of Credit" at bounding box center [520, 269] width 481 height 7
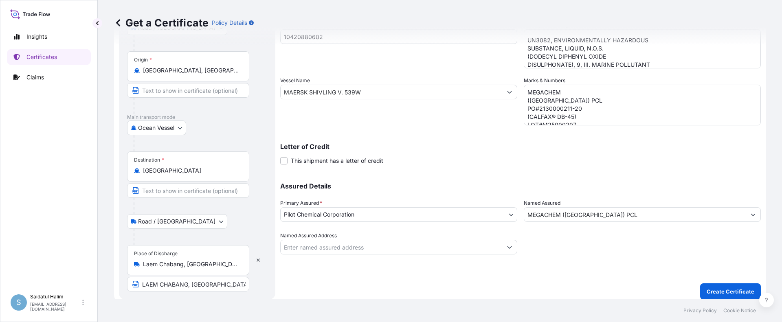
scroll to position [128, 0]
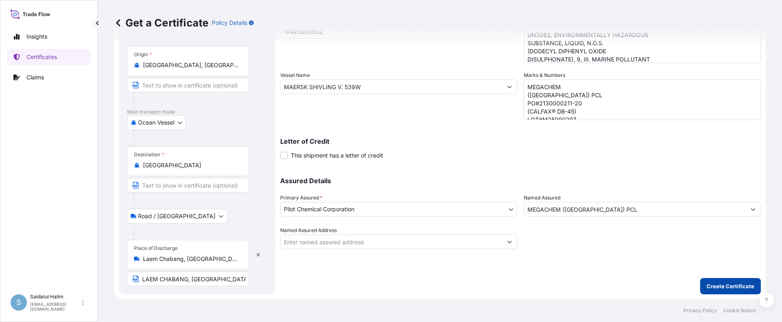
click at [705, 282] on button "Create Certificate" at bounding box center [730, 286] width 61 height 16
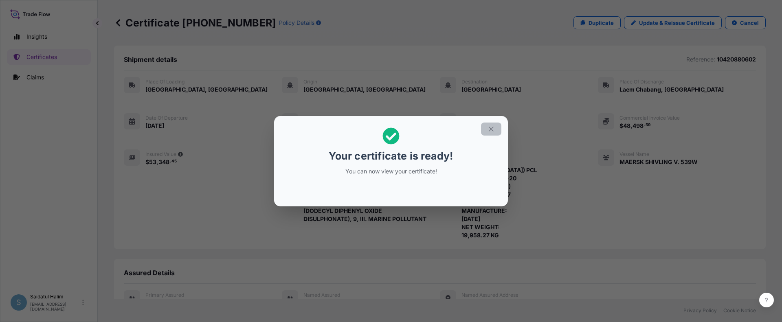
click at [491, 131] on icon "button" at bounding box center [491, 129] width 7 height 7
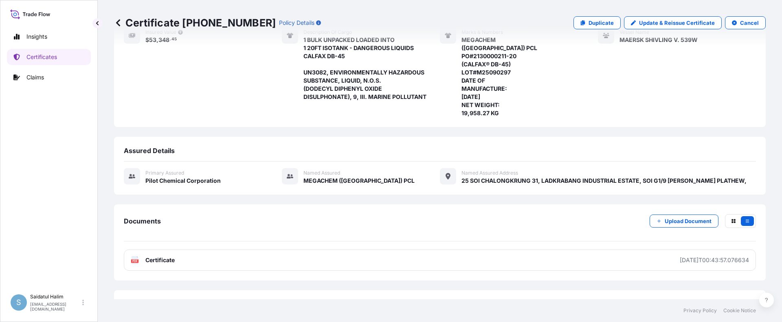
scroll to position [154, 0]
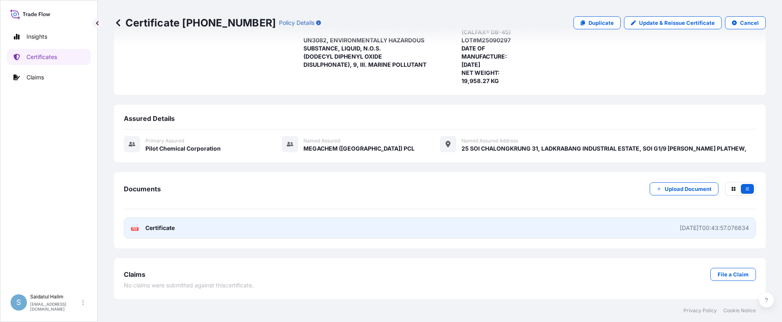
click at [431, 229] on link "PDF Certificate [DATE]T00:43:57.076634" at bounding box center [440, 228] width 632 height 21
